Goal: Task Accomplishment & Management: Manage account settings

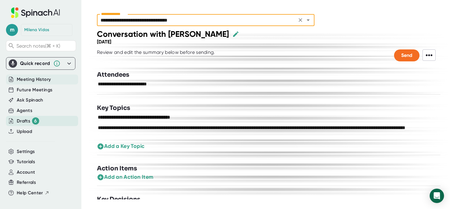
click at [25, 80] on span "Meeting History" at bounding box center [34, 79] width 34 height 7
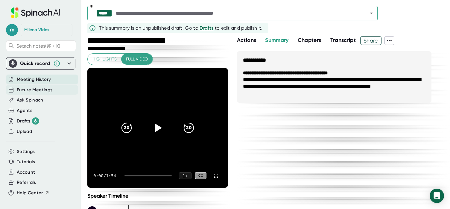
click at [25, 91] on span "Future Meetings" at bounding box center [35, 89] width 36 height 7
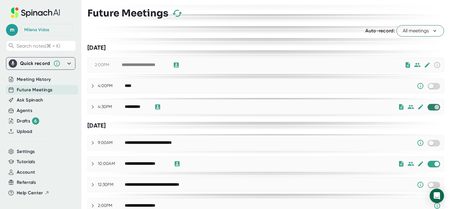
click at [434, 108] on input "checkbox" at bounding box center [436, 106] width 17 height 5
